Goal: Task Accomplishment & Management: Use online tool/utility

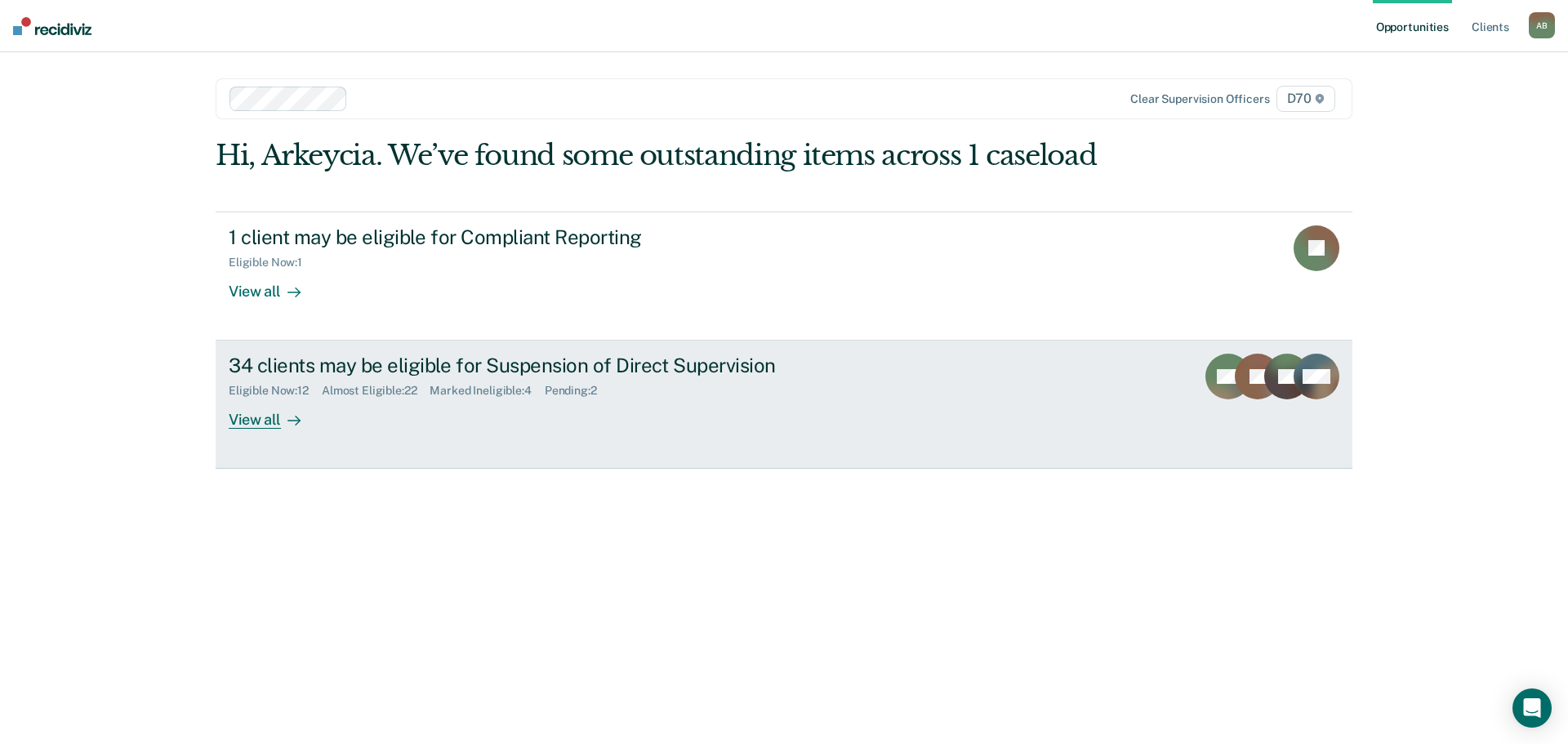
click at [398, 423] on div "34 clients may be eligible for Suspension of Direct Supervision Eligible Now : …" at bounding box center [535, 392] width 613 height 75
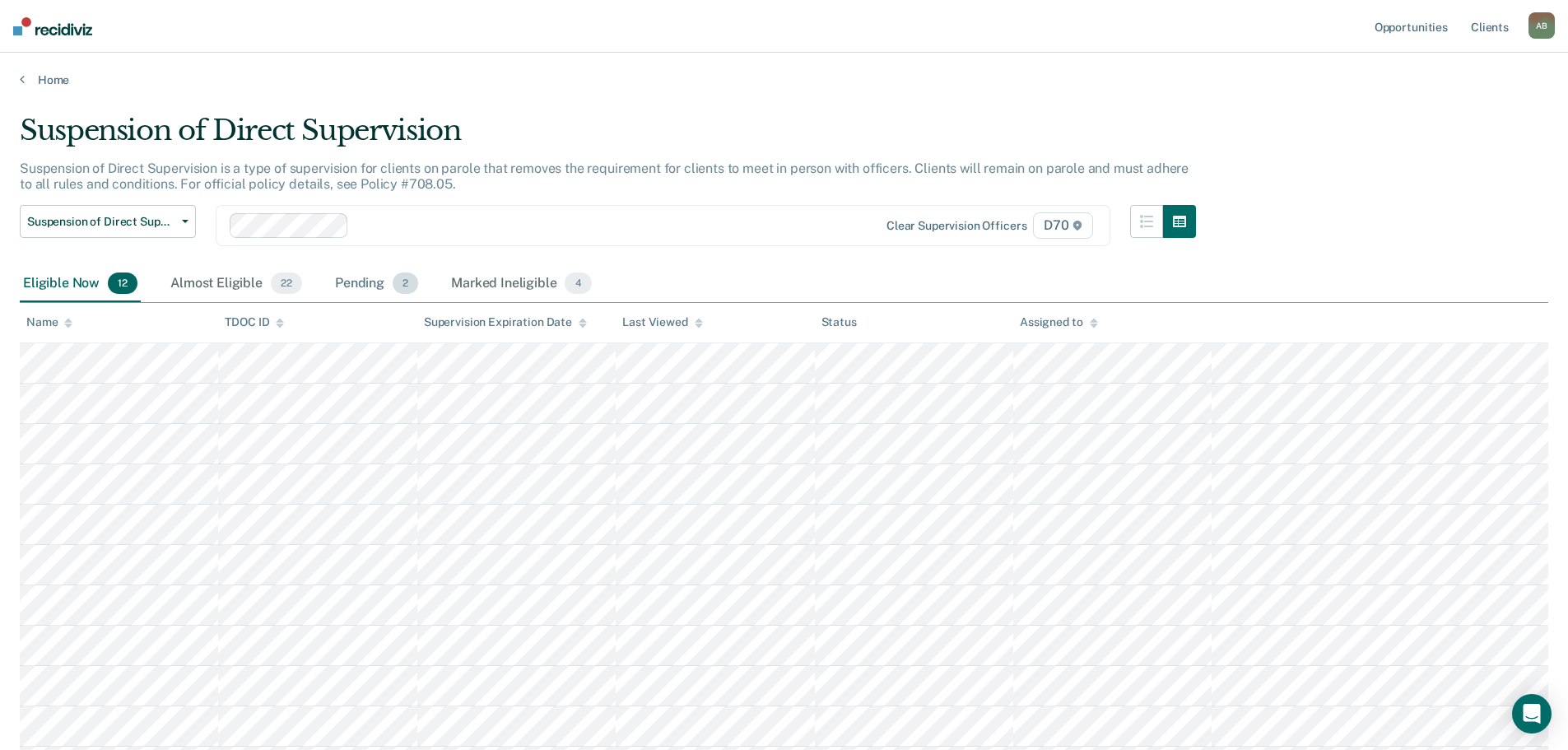
click at [377, 280] on div "Pending 2" at bounding box center [376, 284] width 90 height 36
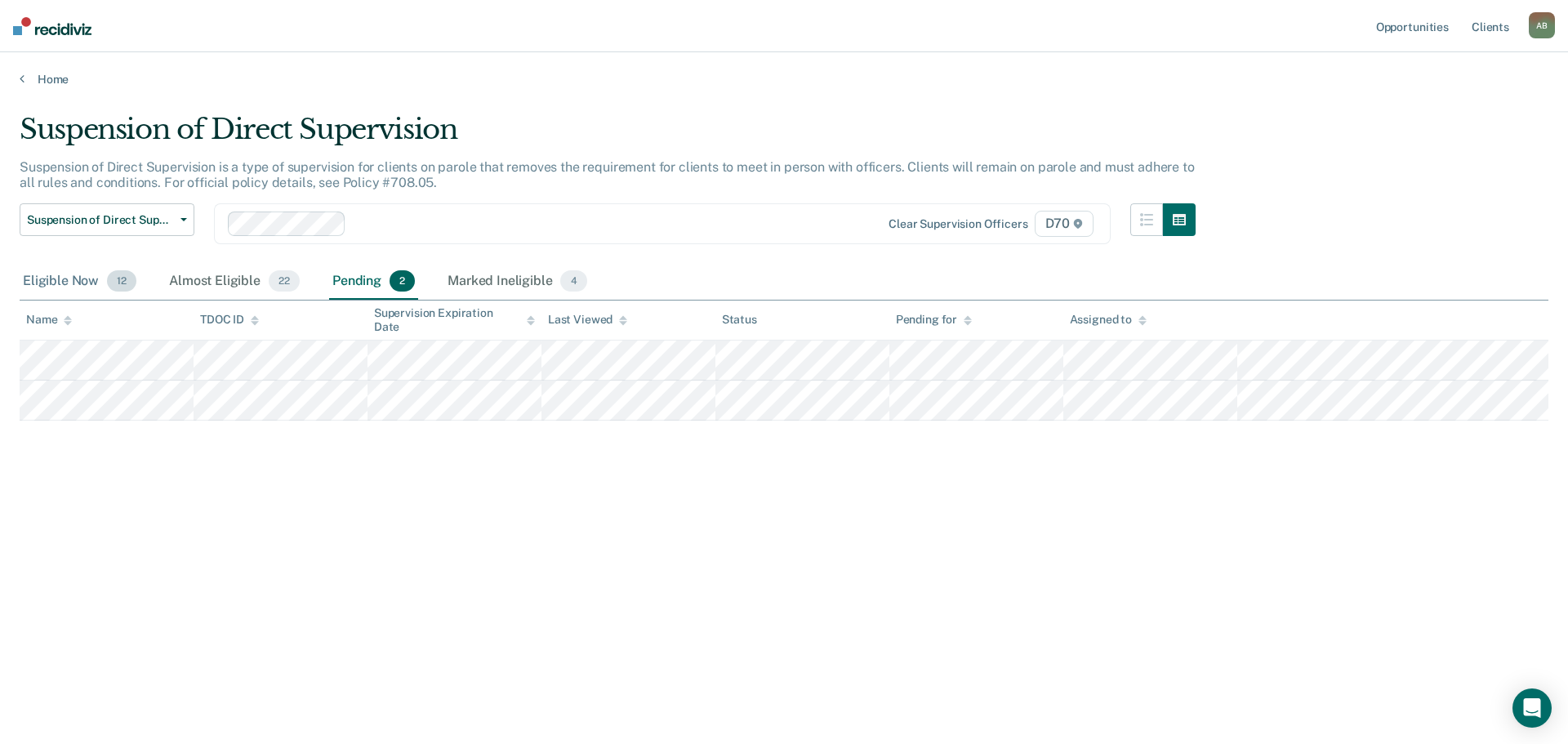
click at [103, 282] on div "Eligible Now 12" at bounding box center [79, 281] width 120 height 36
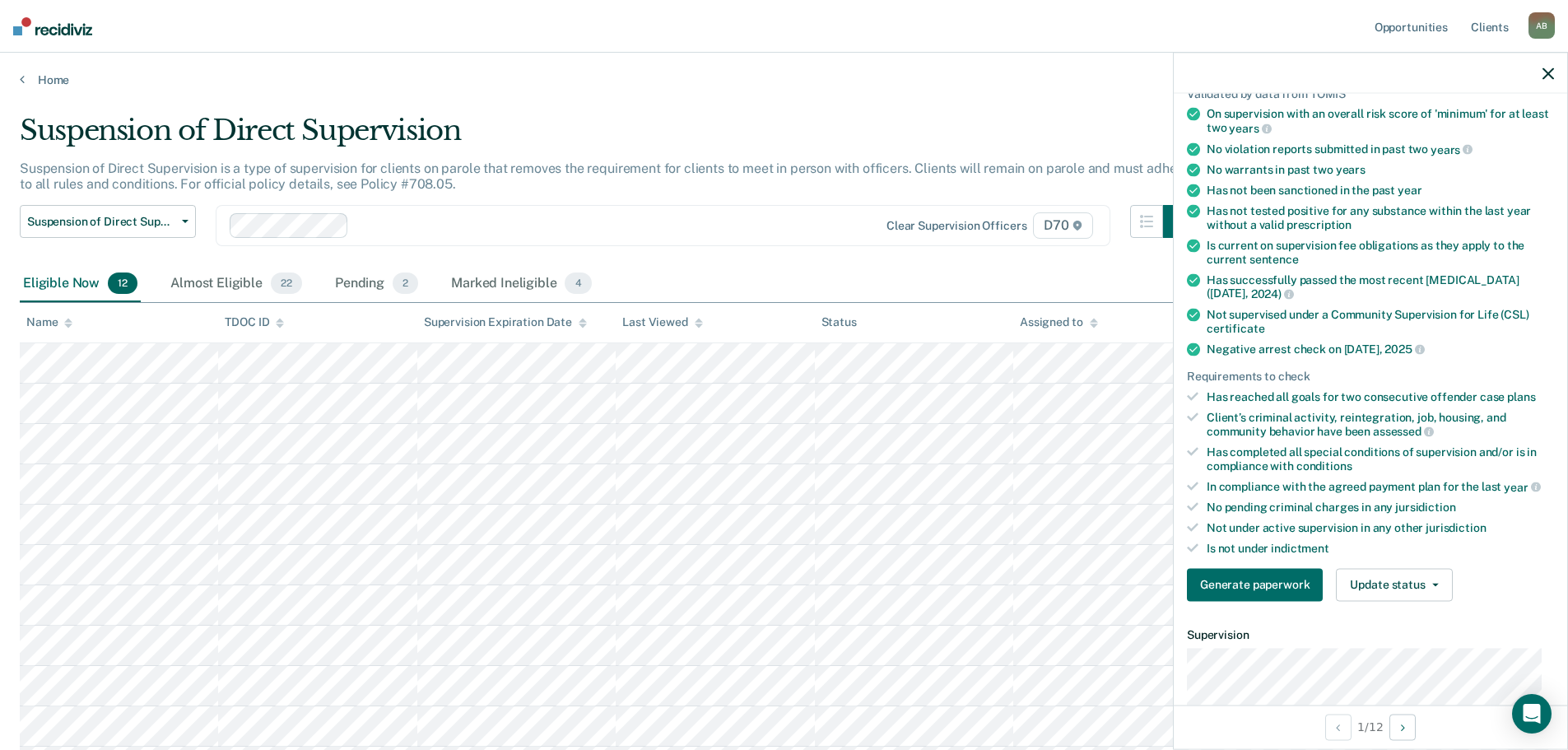
scroll to position [165, 0]
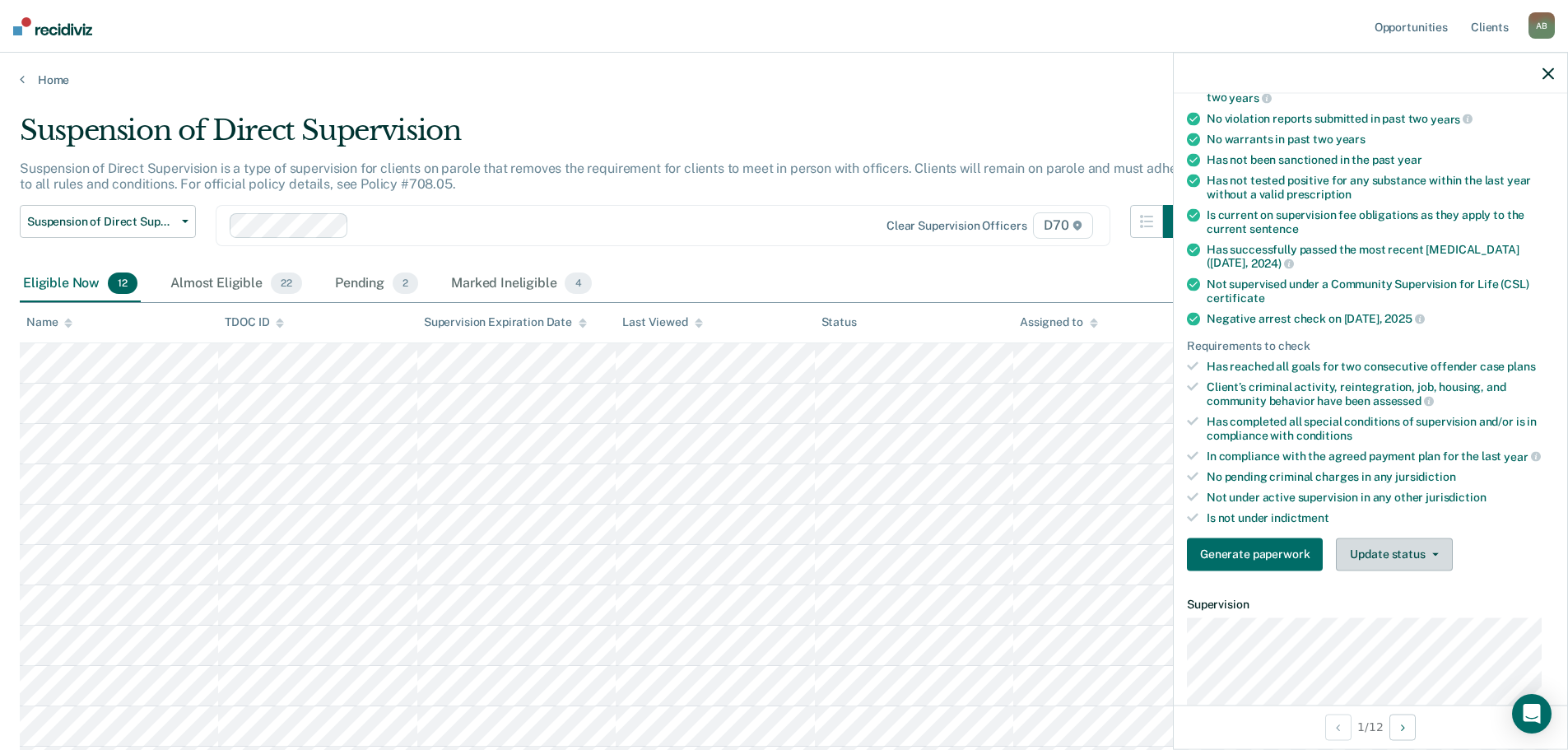
click at [1375, 541] on button "Update status" at bounding box center [1394, 554] width 116 height 33
click at [1375, 541] on button "Update status" at bounding box center [1394, 554] width 116 height 33
click at [877, 269] on div "Eligible Now 12 Almost Eligible 22 Pending 2 Marked Ineligible 4" at bounding box center [783, 285] width 1528 height 37
click at [1275, 549] on button "Generate paperwork" at bounding box center [1254, 554] width 135 height 33
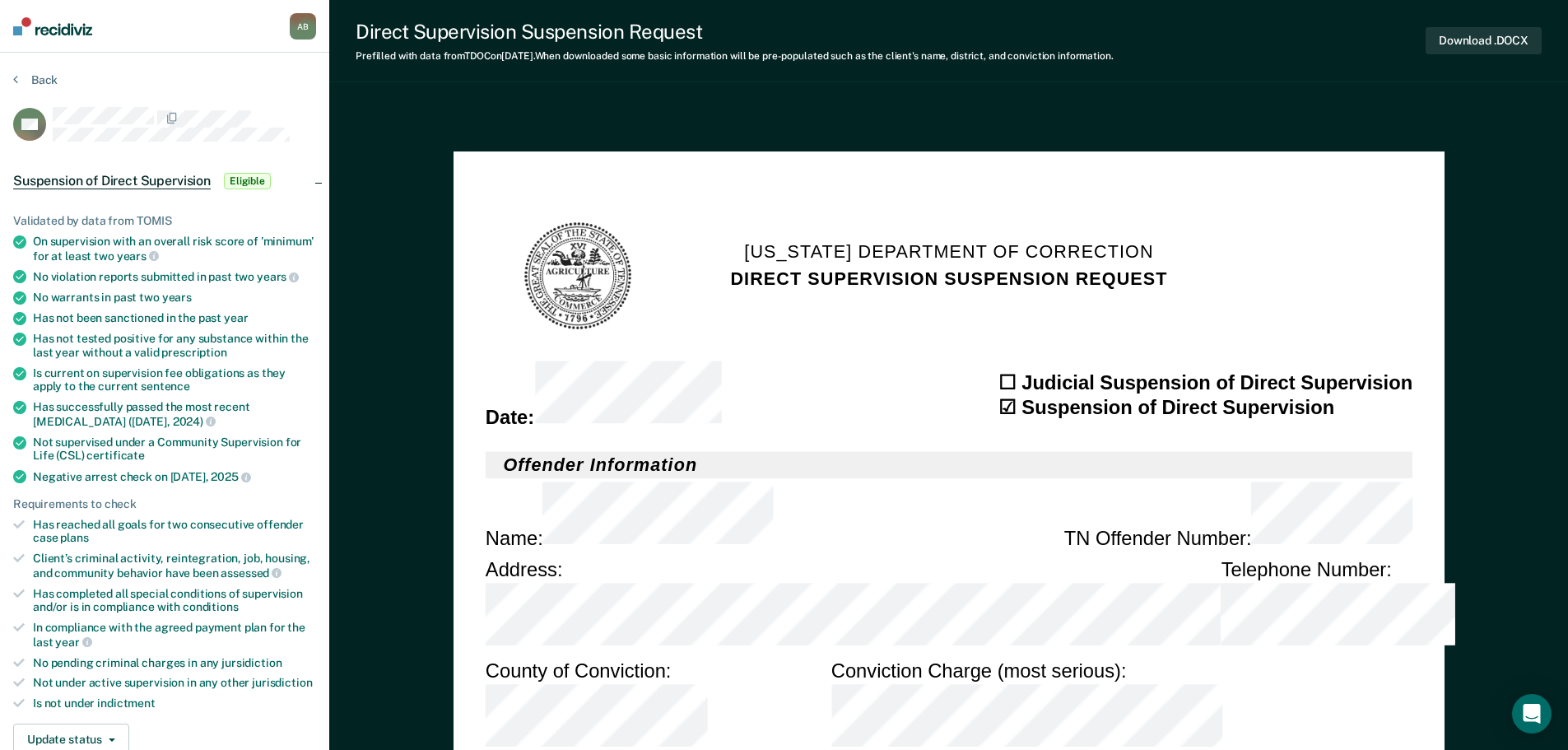
click at [30, 75] on button "Back" at bounding box center [35, 80] width 45 height 15
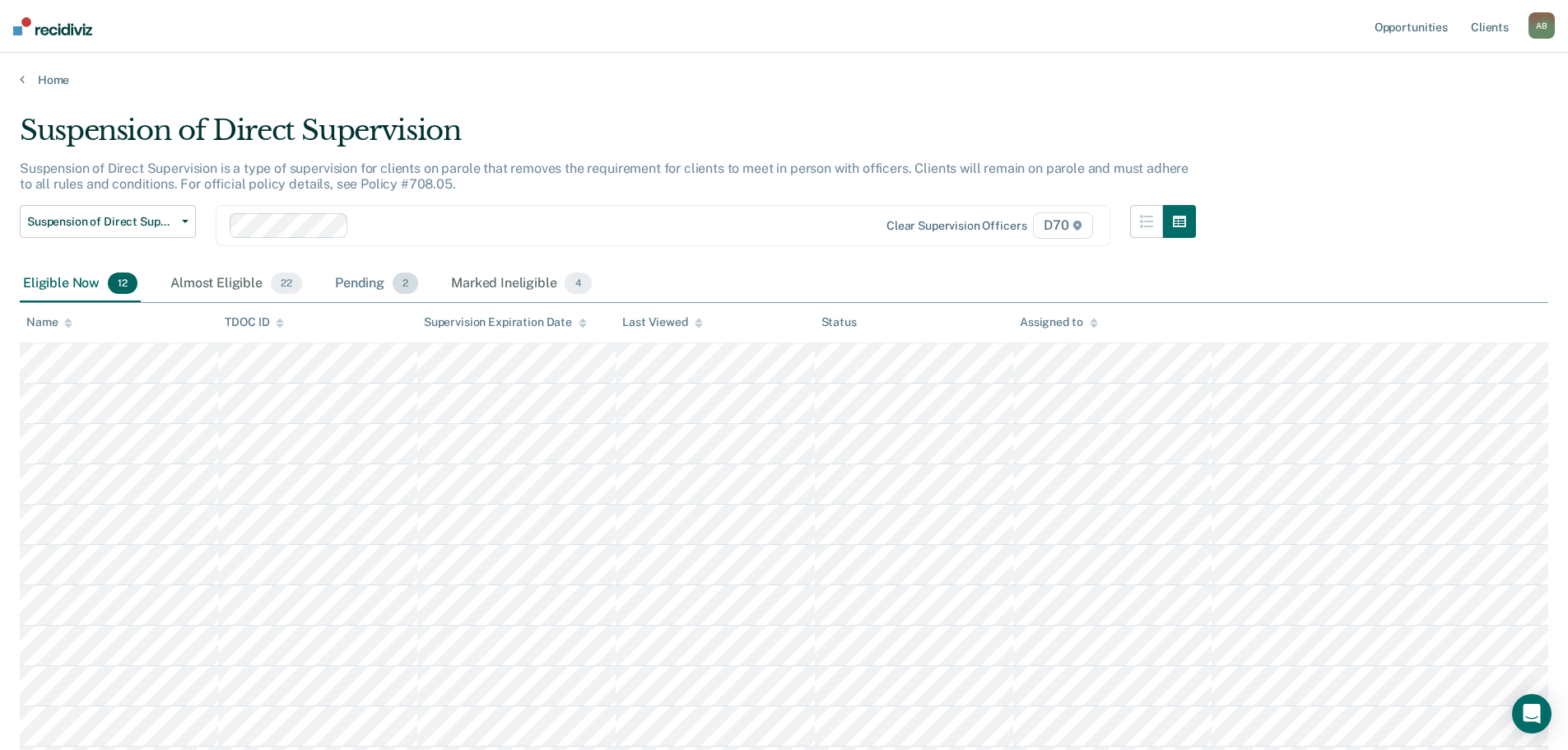
click at [360, 274] on div "Pending 2" at bounding box center [376, 284] width 90 height 36
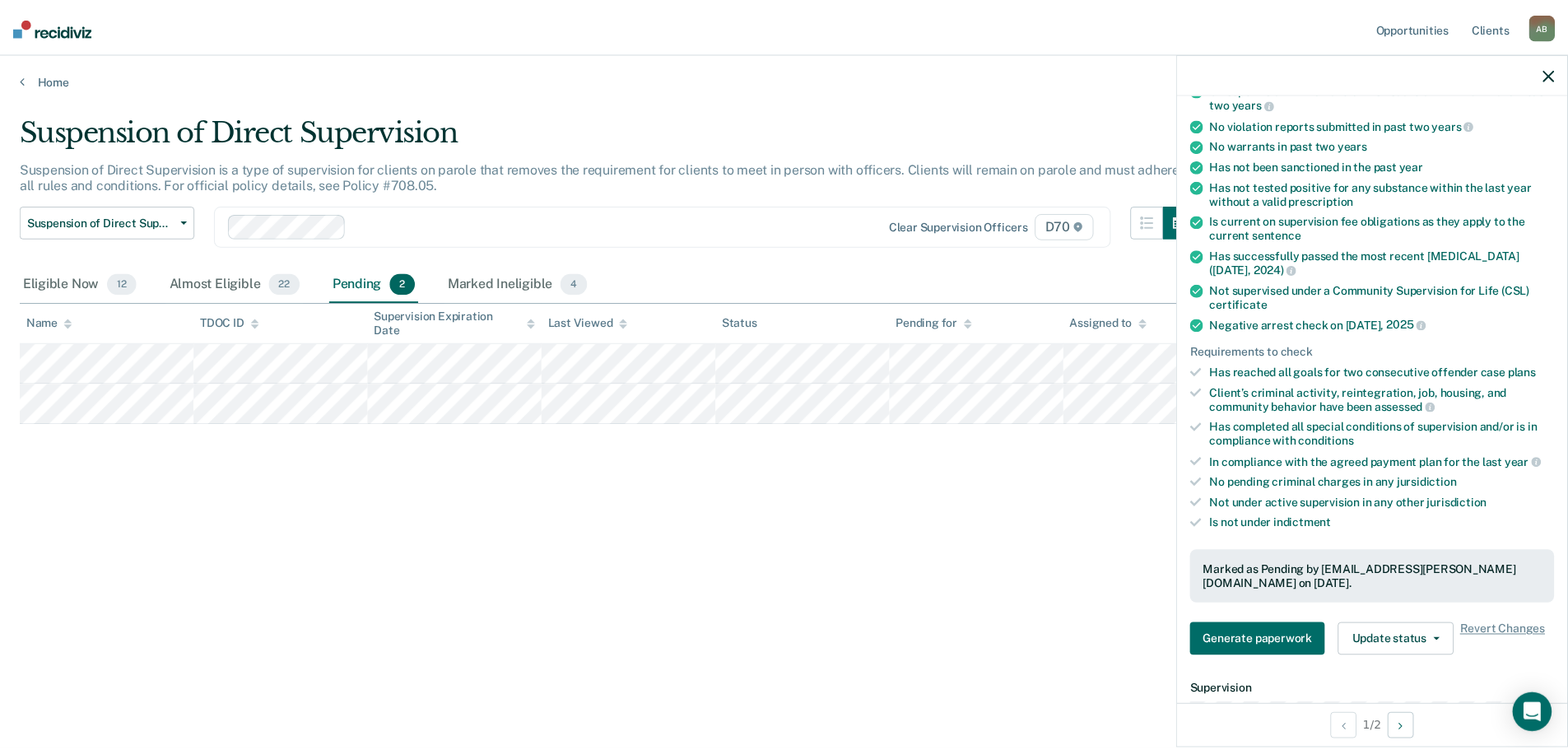
scroll to position [412, 0]
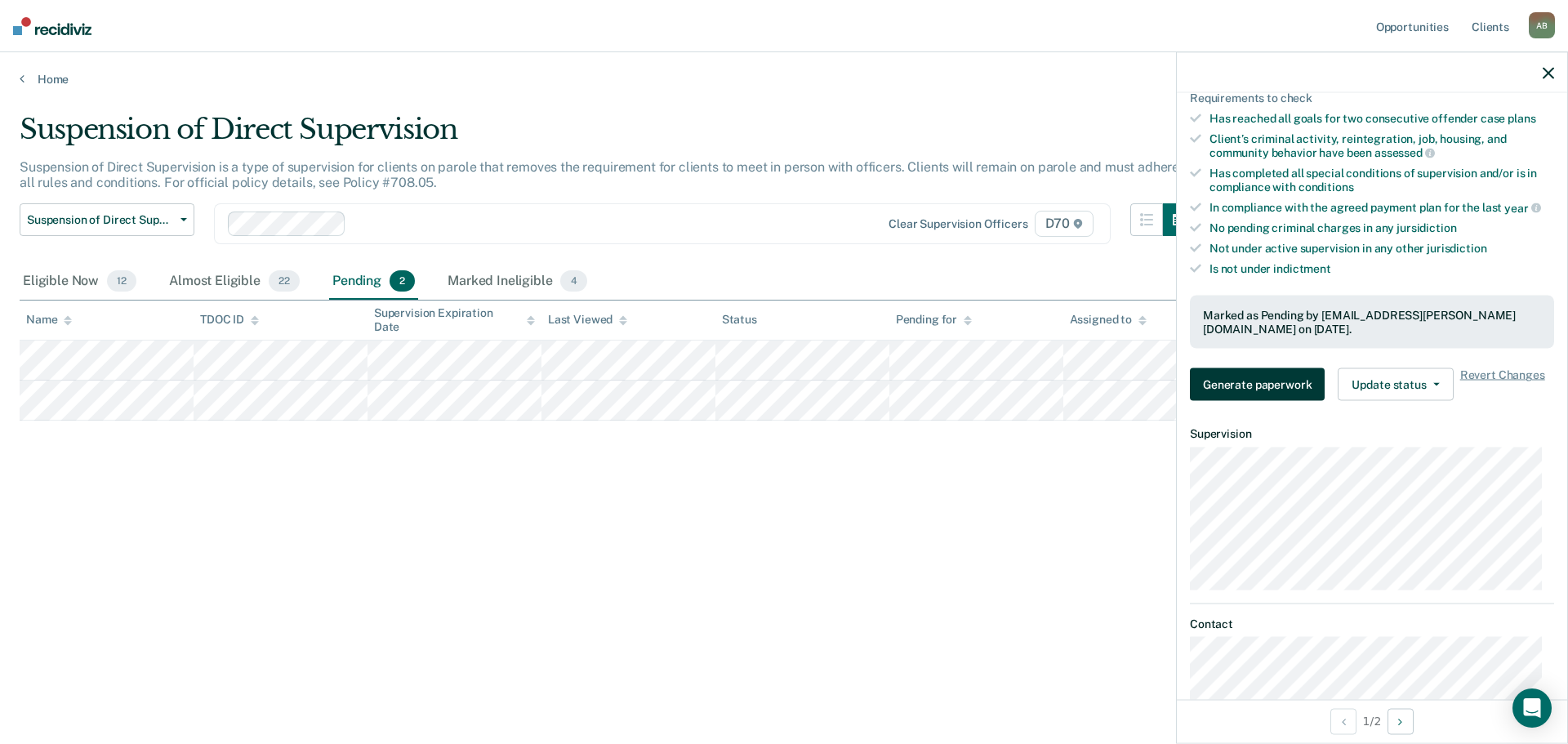
click at [1289, 394] on button "Generate paperwork" at bounding box center [1257, 384] width 134 height 33
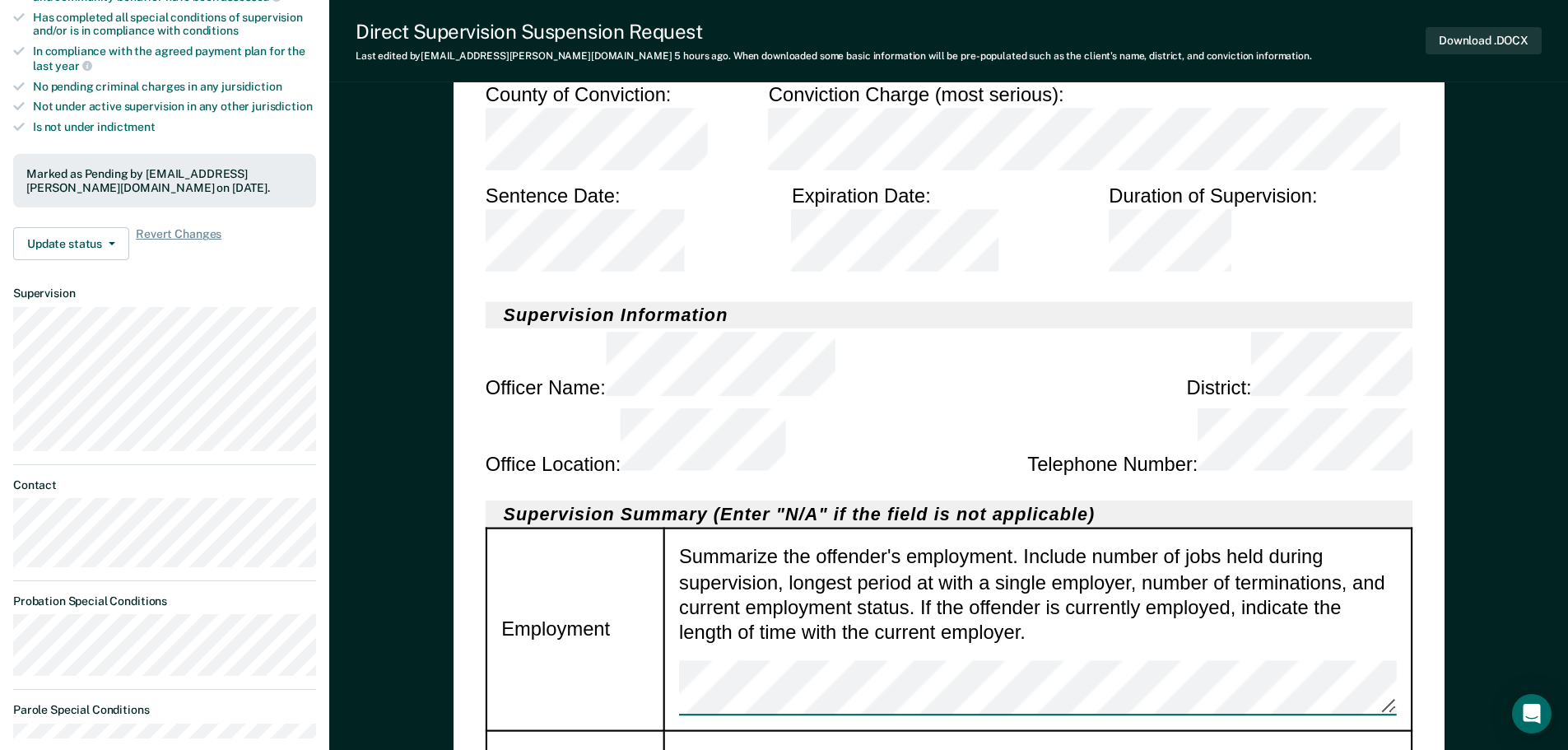
type textarea "x"
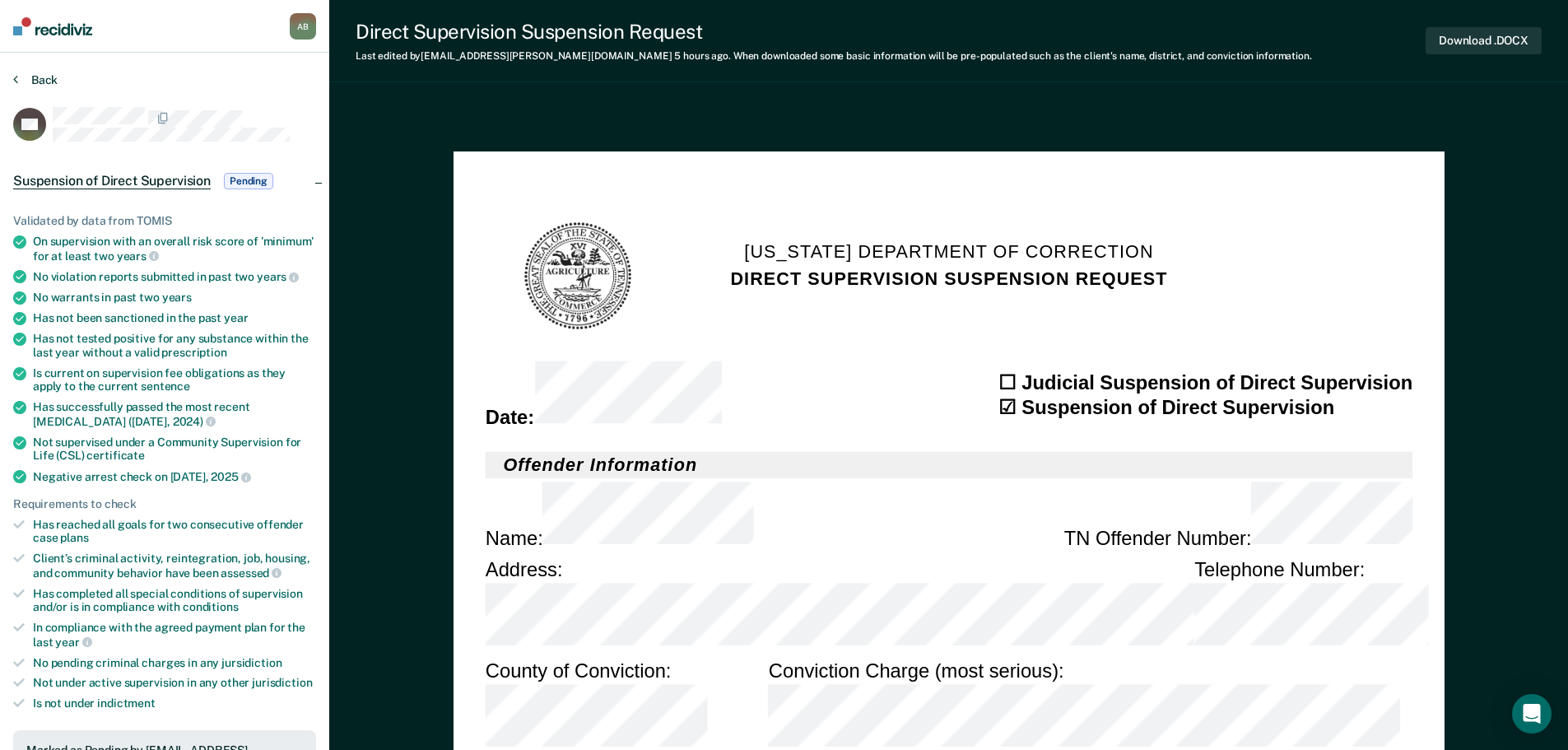
click at [23, 79] on button "Back" at bounding box center [35, 80] width 45 height 15
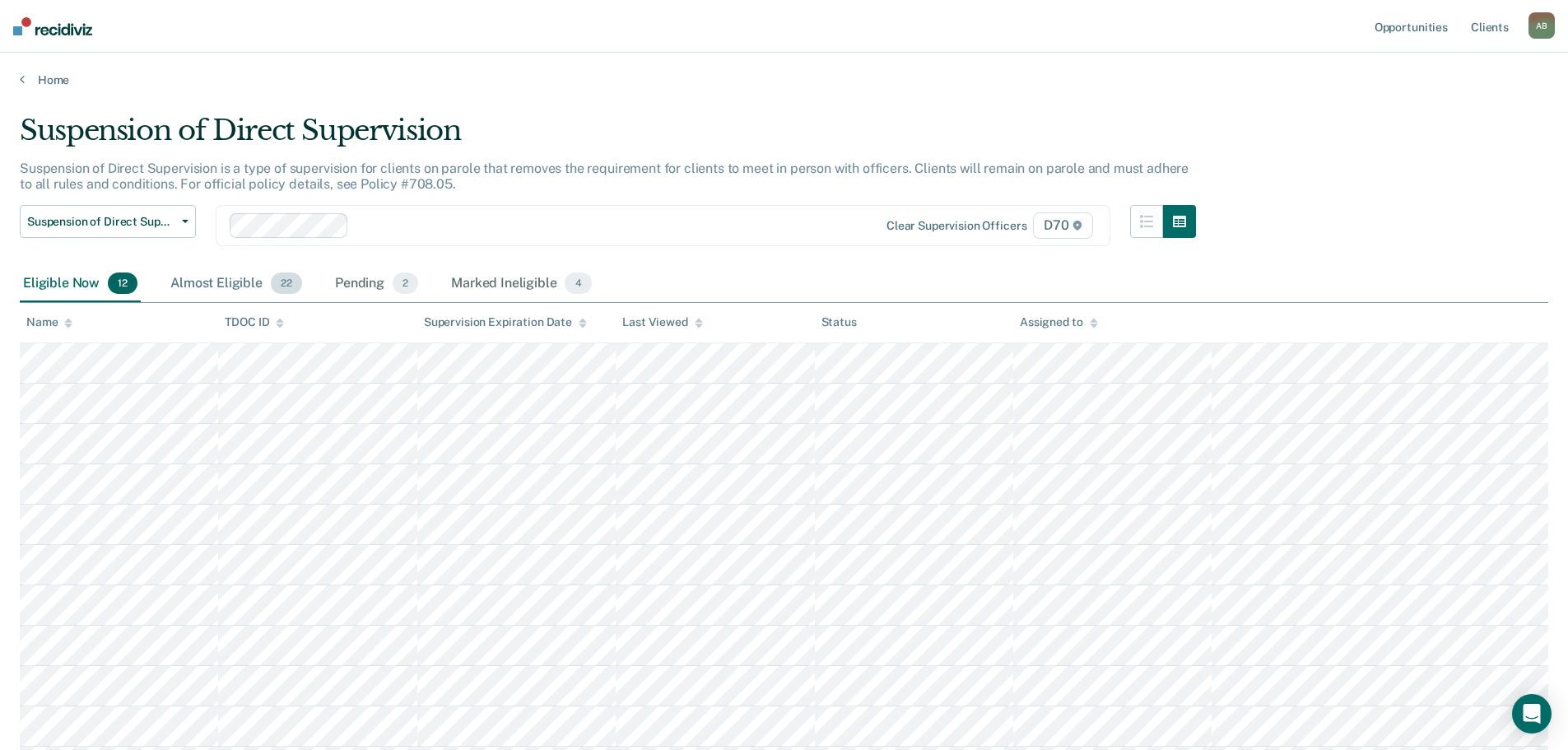
click at [278, 281] on span "22" at bounding box center [286, 283] width 31 height 21
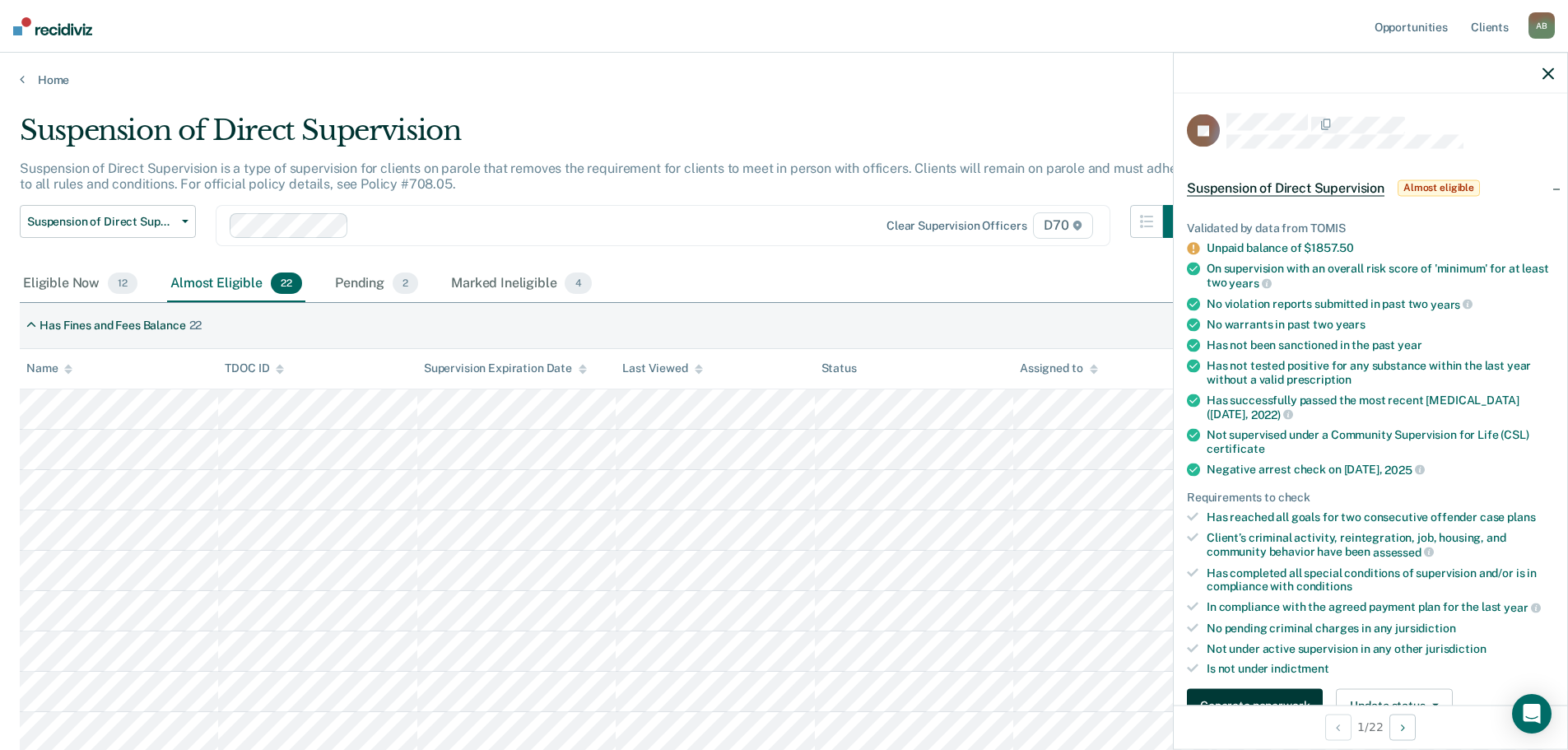
click at [1263, 689] on button "Generate paperwork" at bounding box center [1254, 705] width 135 height 33
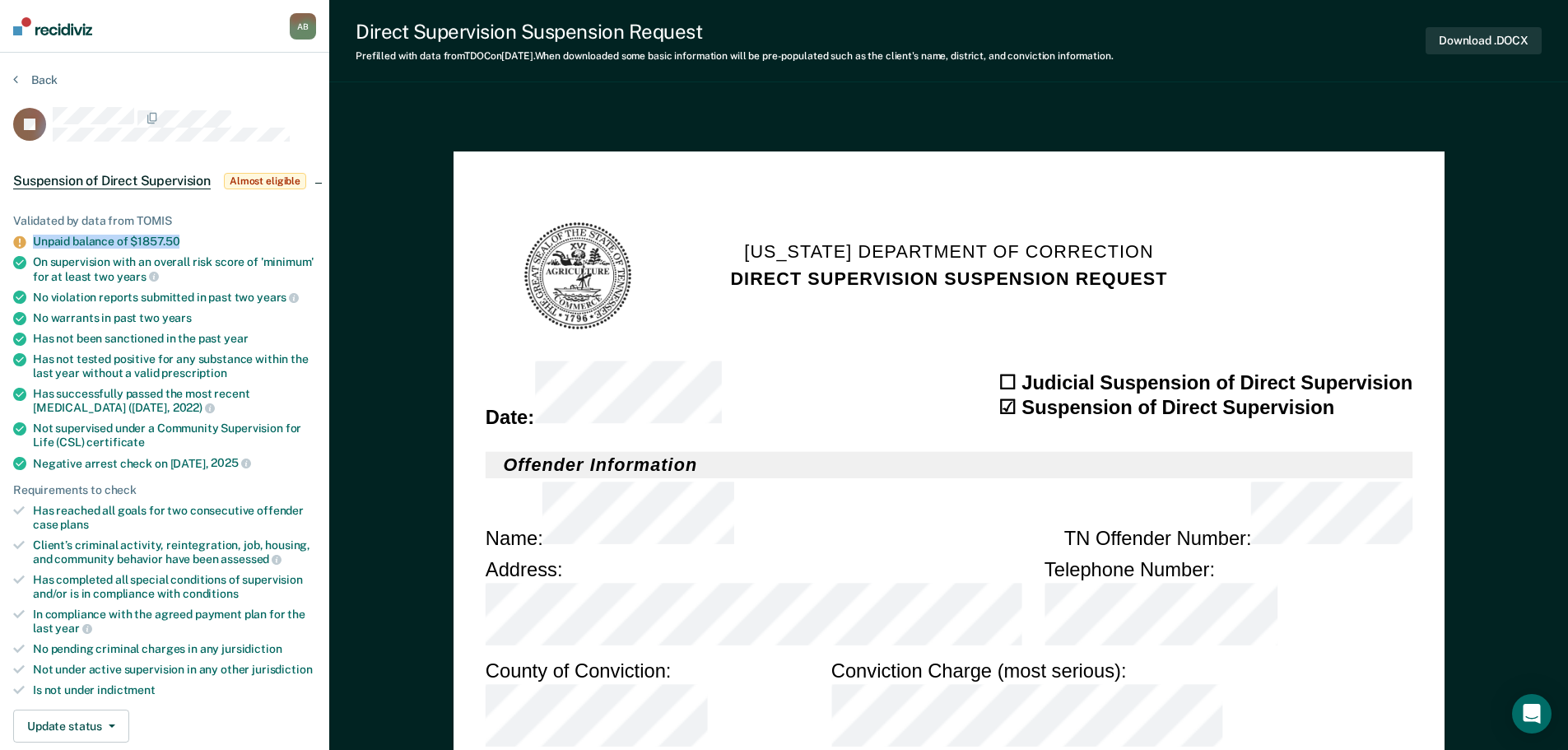
drag, startPoint x: 186, startPoint y: 240, endPoint x: 26, endPoint y: 241, distance: 160.0
click at [26, 241] on li "Unpaid balance of $1857.50" at bounding box center [165, 242] width 303 height 14
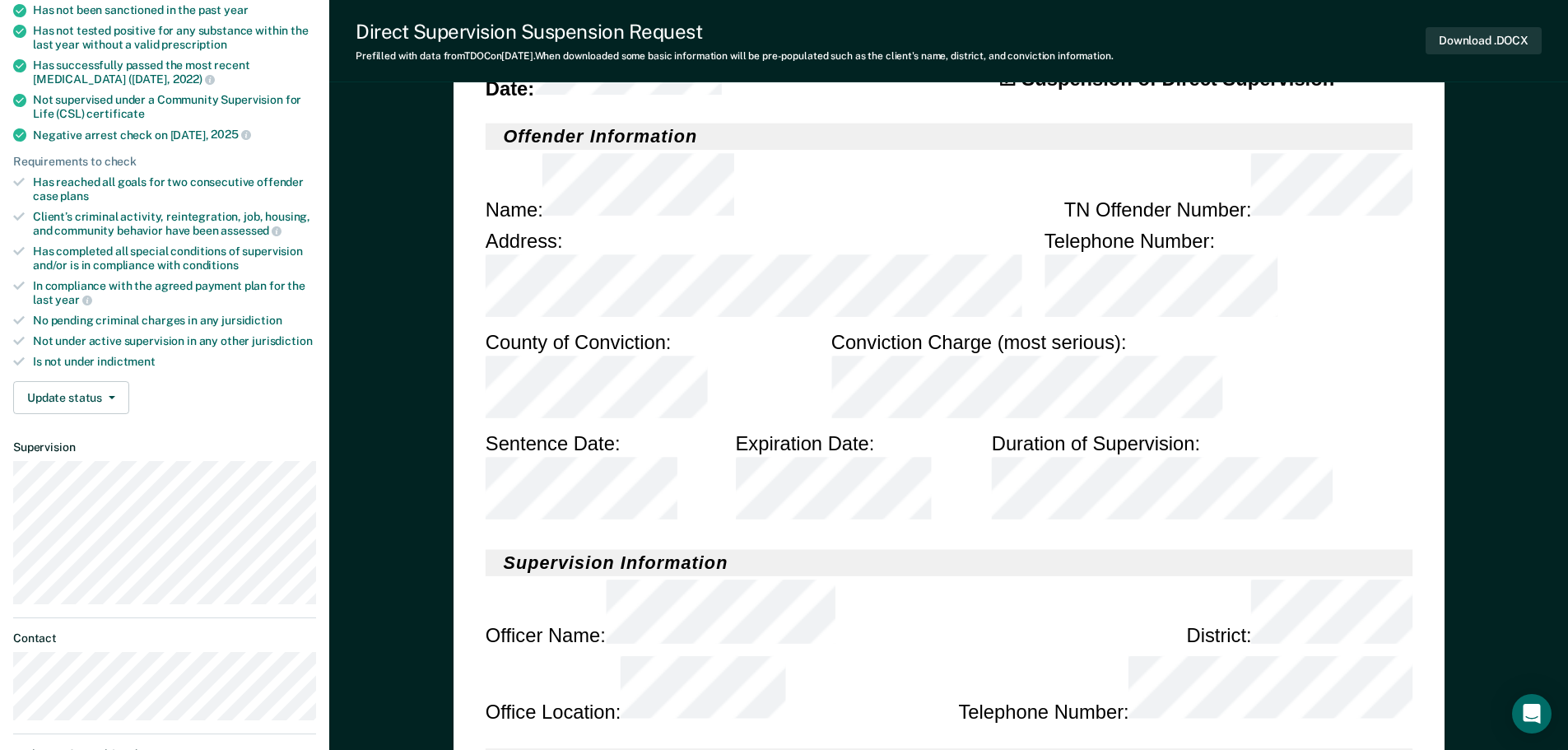
scroll to position [82, 0]
